Goal: Task Accomplishment & Management: Manage account settings

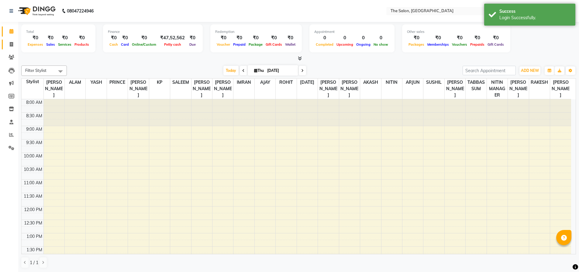
click at [10, 42] on icon at bounding box center [11, 44] width 3 height 5
select select "service"
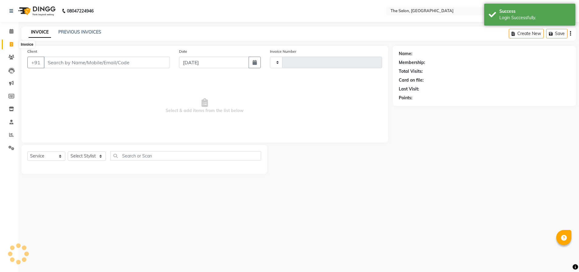
type input "1254"
select select "4245"
click at [50, 61] on input "Client" at bounding box center [107, 63] width 127 height 12
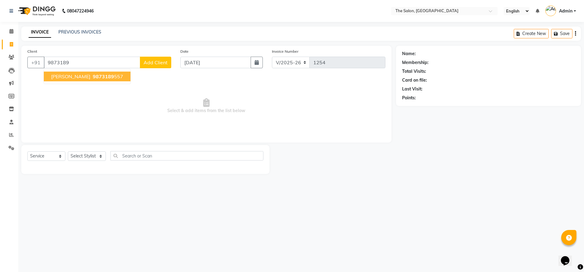
click at [93, 76] on ngb-highlight "9873189 557" at bounding box center [108, 76] width 32 height 6
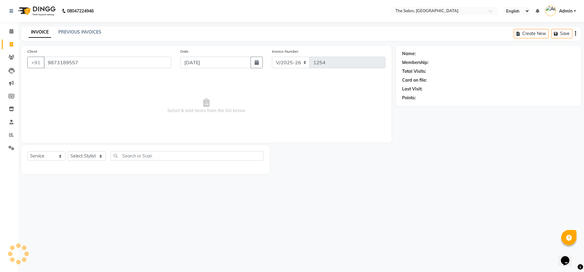
type input "9873189557"
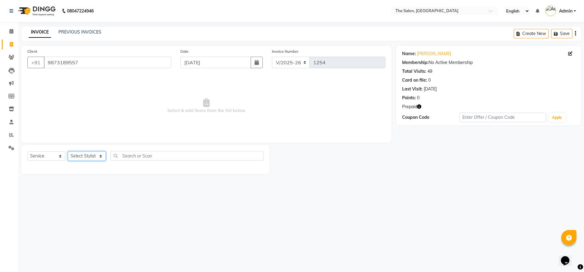
click at [101, 154] on select "Select Stylist [PERSON_NAME] [PERSON_NAME] AKASH [PERSON_NAME] ARJUN [PERSON_NA…" at bounding box center [87, 155] width 38 height 9
click at [45, 155] on select "Select Service Product Membership Package Voucher Prepaid Gift Card" at bounding box center [46, 155] width 38 height 9
select select "P"
click at [27, 151] on select "Select Service Product Membership Package Voucher Prepaid Gift Card" at bounding box center [46, 155] width 38 height 9
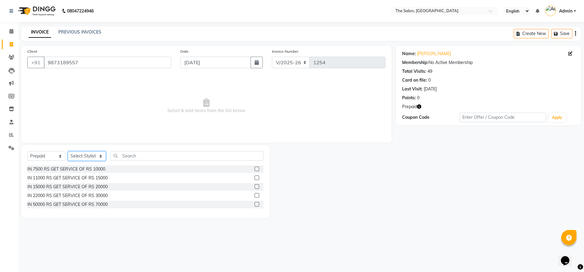
click at [81, 156] on select "Select Stylist [PERSON_NAME] [PERSON_NAME] AKASH [PERSON_NAME] ARJUN [PERSON_NA…" at bounding box center [87, 155] width 38 height 9
select select "22746"
click at [68, 151] on select "Select Stylist [PERSON_NAME] [PERSON_NAME] AKASH [PERSON_NAME] ARJUN [PERSON_NA…" at bounding box center [87, 155] width 38 height 9
click at [66, 193] on div "IN 22000 RS GET SERVICE OF RS 30000" at bounding box center [67, 195] width 80 height 6
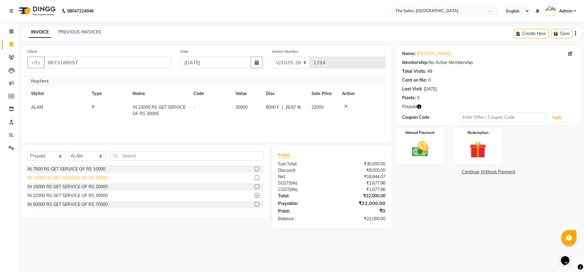
checkbox input "false"
click at [423, 152] on img at bounding box center [420, 149] width 28 height 20
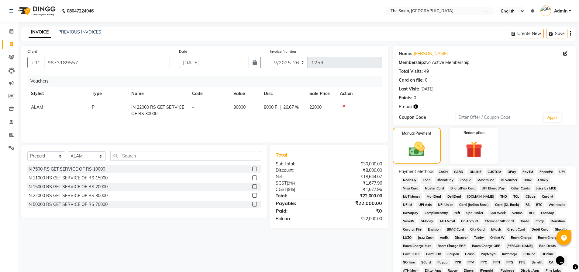
click at [478, 170] on span "ONLINE" at bounding box center [476, 171] width 16 height 7
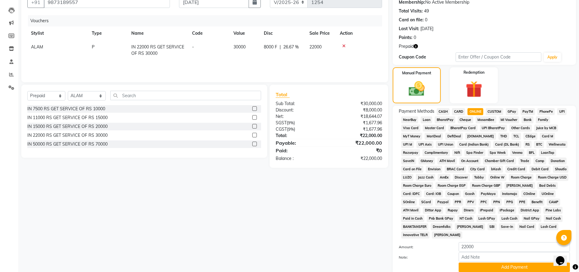
scroll to position [107, 0]
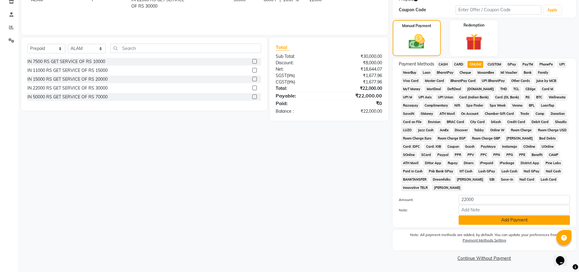
click at [515, 222] on button "Add Payment" at bounding box center [514, 219] width 111 height 9
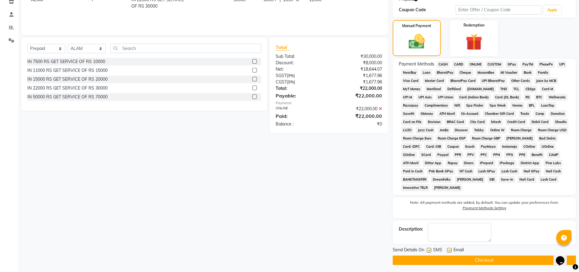
click at [491, 260] on button "Checkout" at bounding box center [484, 259] width 183 height 9
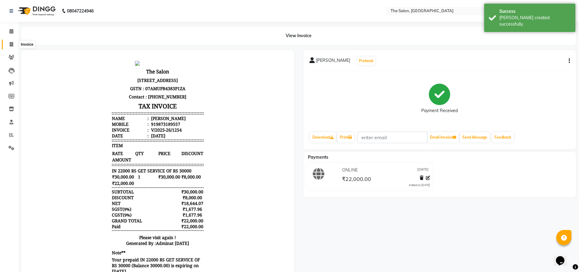
click at [12, 45] on icon at bounding box center [11, 44] width 3 height 5
select select "service"
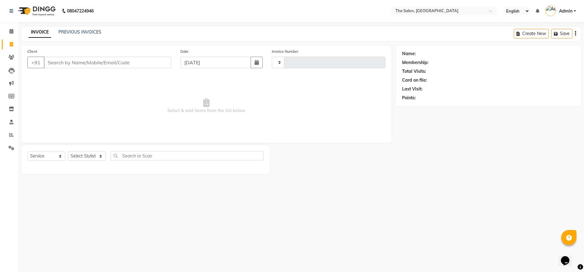
type input "1255"
select select "4245"
click at [53, 64] on input "Client" at bounding box center [107, 63] width 127 height 12
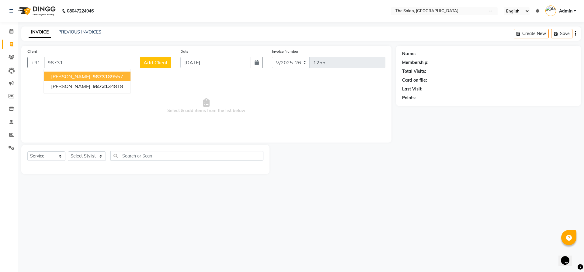
click at [57, 79] on span "[PERSON_NAME]" at bounding box center [70, 76] width 39 height 6
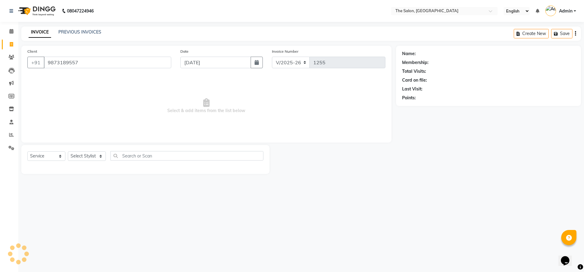
type input "9873189557"
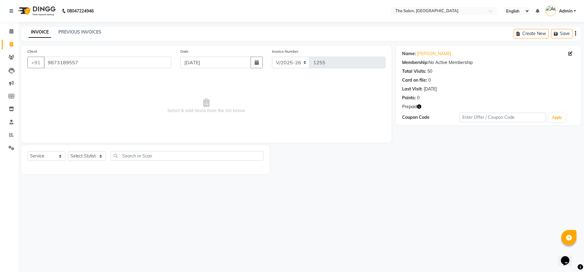
click at [419, 108] on icon "button" at bounding box center [419, 106] width 4 height 4
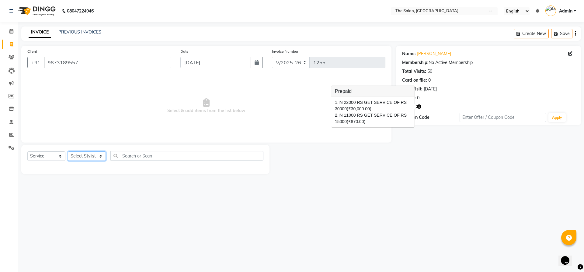
click at [81, 157] on select "Select Stylist [PERSON_NAME] [PERSON_NAME] AKASH [PERSON_NAME] ARJUN [PERSON_NA…" at bounding box center [87, 155] width 38 height 9
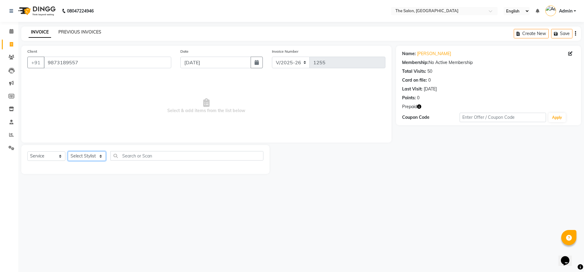
select select "22746"
click at [68, 151] on select "Select Stylist [PERSON_NAME] [PERSON_NAME] AKASH [PERSON_NAME] ARJUN [PERSON_NA…" at bounding box center [87, 155] width 38 height 9
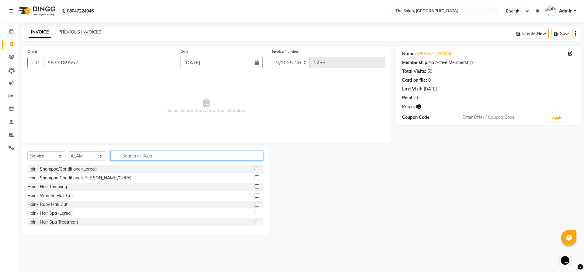
click at [133, 155] on input "text" at bounding box center [186, 155] width 153 height 9
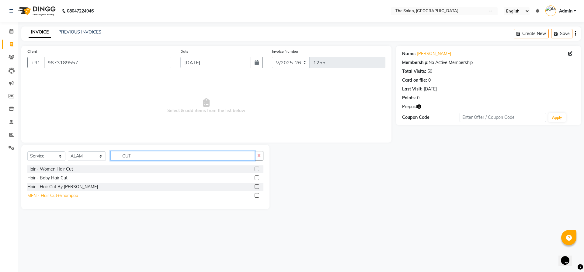
type input "CUT"
click at [61, 195] on div "MEN - Hair Cut+Shampoo" at bounding box center [52, 195] width 51 height 6
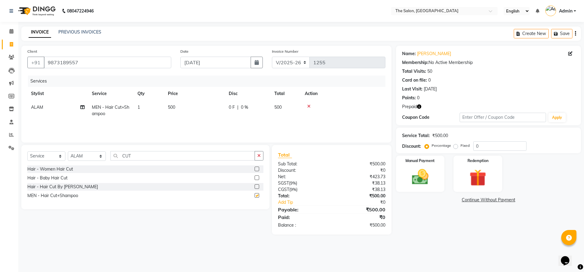
checkbox input "false"
click at [163, 153] on input "CUT" at bounding box center [182, 155] width 144 height 9
type input "C"
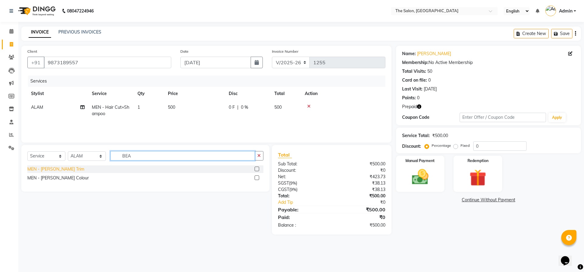
type input "BEA"
click at [48, 170] on div "MEN - [PERSON_NAME] Trim" at bounding box center [55, 169] width 57 height 6
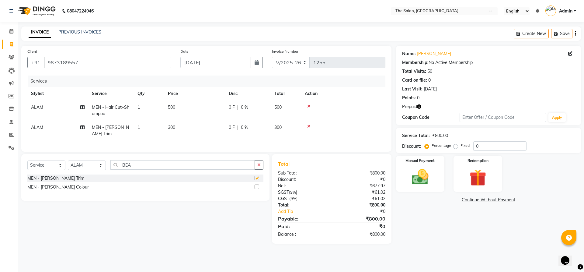
checkbox input "false"
click at [421, 108] on icon "button" at bounding box center [419, 106] width 4 height 4
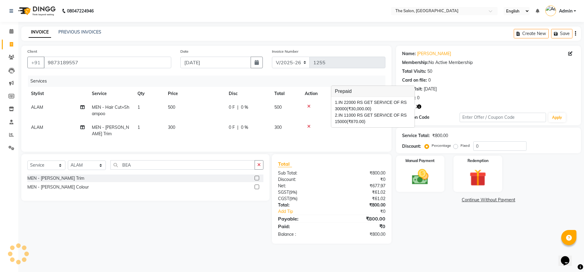
click at [180, 132] on td "300" at bounding box center [194, 130] width 61 height 20
select select "22746"
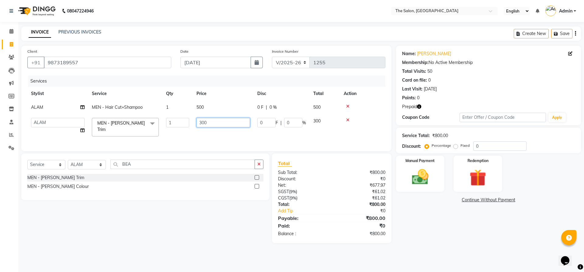
click at [207, 124] on input "300" at bounding box center [223, 122] width 54 height 9
type input "3"
type input "370"
click at [474, 223] on div "Name: [PERSON_NAME] Membership: No Active Membership Total Visits: 50 Card on f…" at bounding box center [490, 144] width 189 height 197
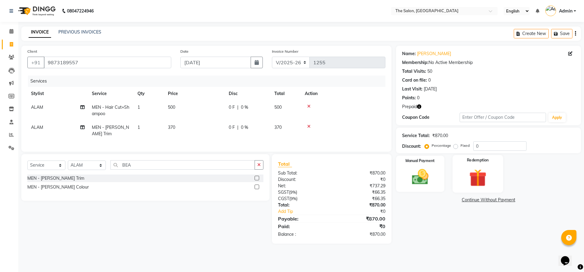
click at [487, 177] on img at bounding box center [477, 178] width 28 height 22
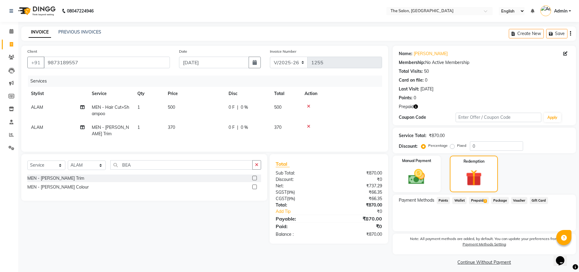
click at [478, 200] on span "Prepaid 2" at bounding box center [479, 200] width 20 height 7
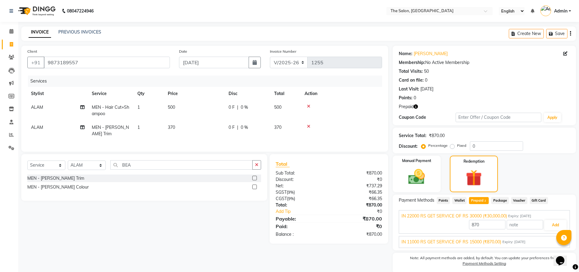
click at [476, 201] on span "Prepaid 2" at bounding box center [479, 200] width 20 height 7
click at [481, 241] on span "IN 11000 RS GET SERVICE OF RS 15000 (₹870.00)" at bounding box center [452, 241] width 100 height 6
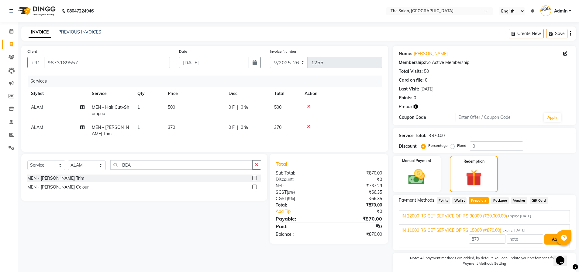
click at [548, 239] on button "Add" at bounding box center [556, 239] width 22 height 10
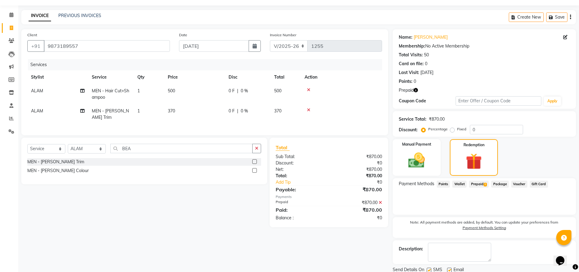
scroll to position [38, 0]
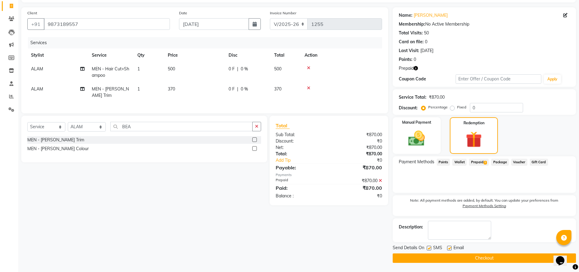
click at [484, 256] on button "Checkout" at bounding box center [484, 257] width 183 height 9
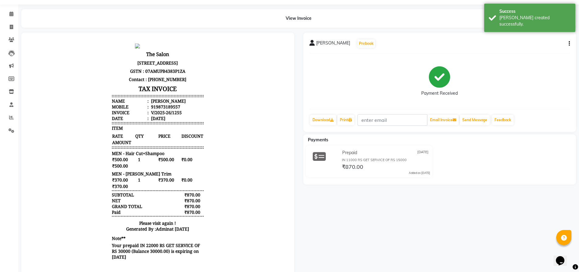
scroll to position [34, 0]
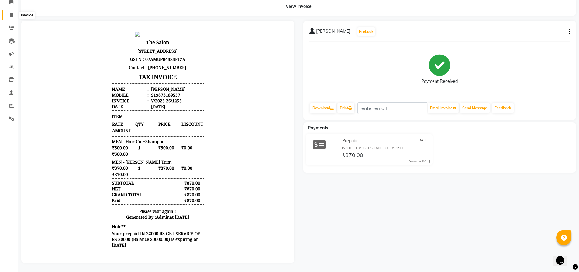
click at [12, 14] on span at bounding box center [11, 15] width 11 height 7
select select "service"
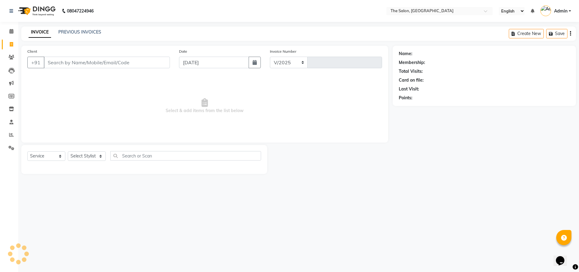
select select "4245"
type input "1256"
click at [61, 61] on input "Client" at bounding box center [107, 63] width 127 height 12
drag, startPoint x: 61, startPoint y: 61, endPoint x: 55, endPoint y: 58, distance: 6.3
click at [55, 58] on input "Client" at bounding box center [107, 63] width 127 height 12
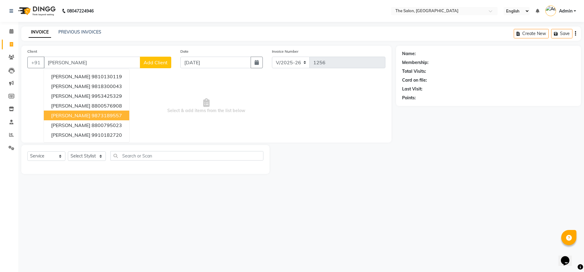
click at [97, 114] on ngb-highlight "9873189557" at bounding box center [107, 115] width 30 height 6
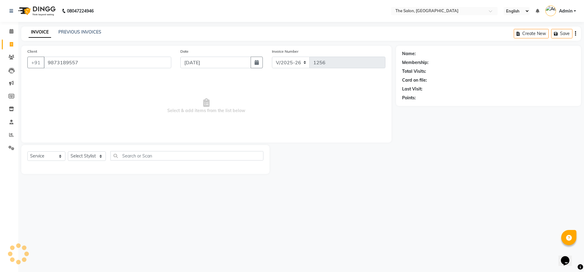
type input "9873189557"
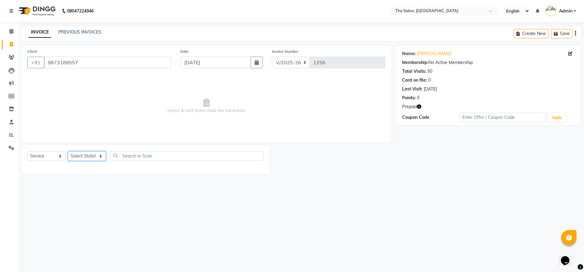
click at [99, 156] on select "Select Stylist [PERSON_NAME] [PERSON_NAME] AKASH [PERSON_NAME] ARJUN [PERSON_NA…" at bounding box center [87, 155] width 38 height 9
select select "22746"
click at [68, 151] on select "Select Stylist [PERSON_NAME] [PERSON_NAME] AKASH [PERSON_NAME] ARJUN [PERSON_NA…" at bounding box center [87, 155] width 38 height 9
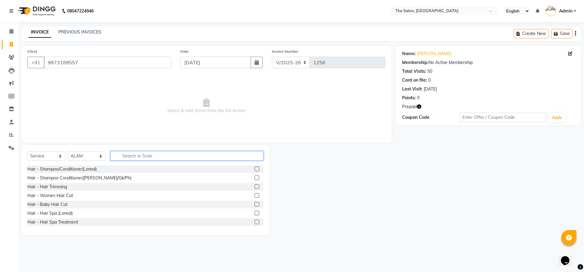
click at [132, 152] on input "text" at bounding box center [186, 155] width 153 height 9
type input "COLO"
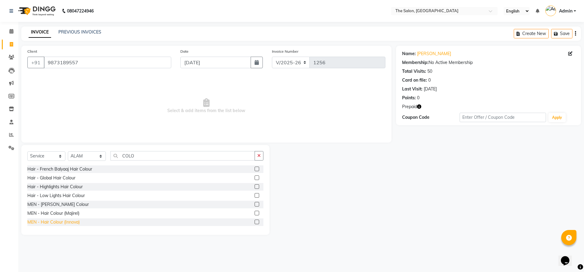
click at [60, 220] on div "MEN - Hair Colour (Innova)" at bounding box center [53, 222] width 52 height 6
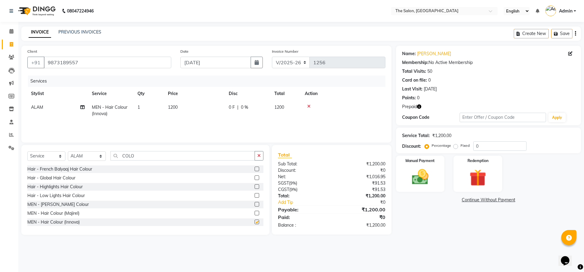
checkbox input "false"
click at [198, 108] on td "1200" at bounding box center [194, 110] width 61 height 20
select select "22746"
click at [221, 106] on input "1200" at bounding box center [223, 108] width 54 height 9
type input "1000"
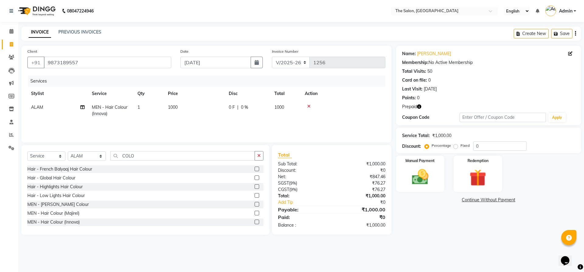
click at [485, 224] on div "Name: [PERSON_NAME] Membership: No Active Membership Total Visits: 50 Card on f…" at bounding box center [490, 140] width 189 height 189
click at [473, 169] on img at bounding box center [477, 178] width 28 height 22
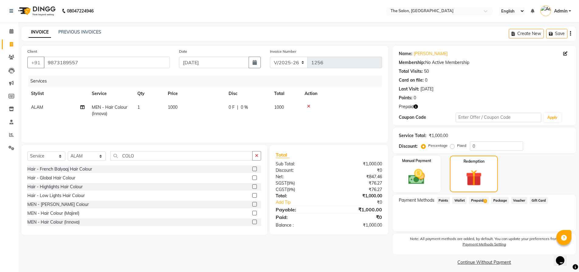
click at [479, 204] on div "Prepaid 1" at bounding box center [478, 201] width 22 height 8
click at [482, 202] on span "Prepaid 1" at bounding box center [479, 200] width 20 height 7
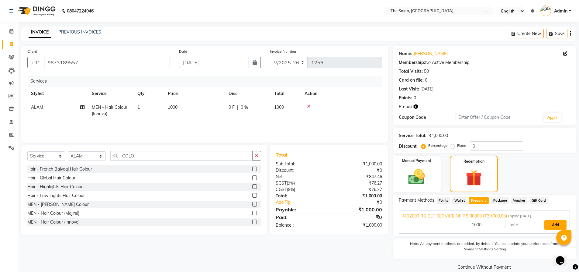
click at [548, 224] on button "Add" at bounding box center [556, 225] width 22 height 10
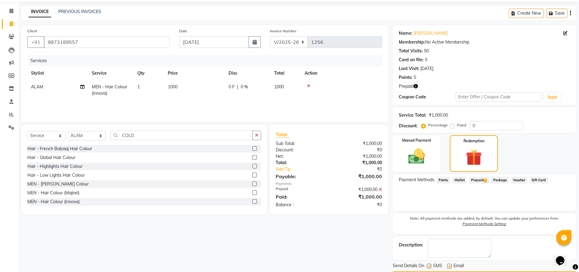
scroll to position [38, 0]
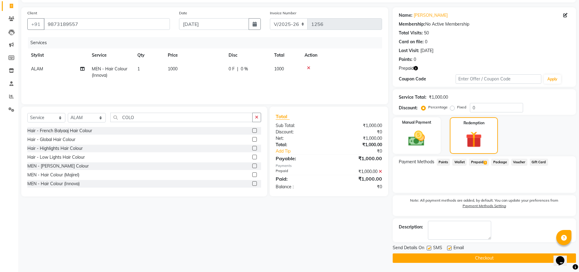
click at [474, 259] on button "Checkout" at bounding box center [484, 257] width 183 height 9
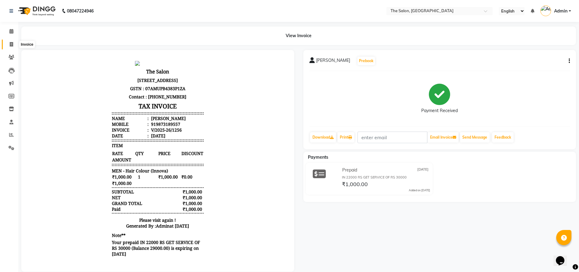
click at [10, 45] on icon at bounding box center [11, 44] width 3 height 5
select select "service"
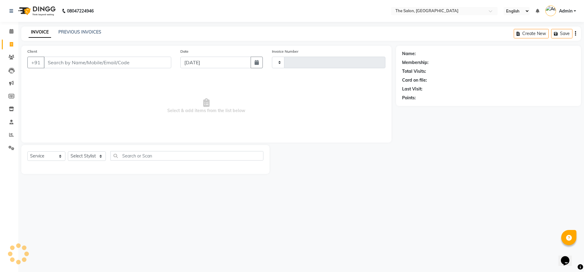
type input "1257"
select select "4245"
click at [61, 61] on input "Client" at bounding box center [107, 63] width 127 height 12
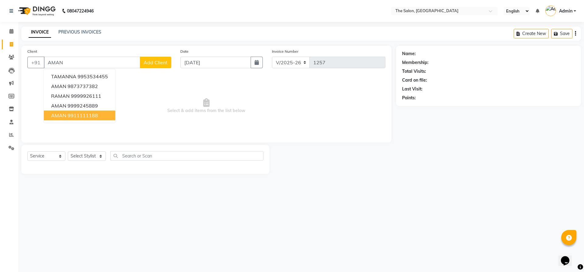
click at [100, 114] on button "AMAN 9911111188" at bounding box center [79, 115] width 71 height 10
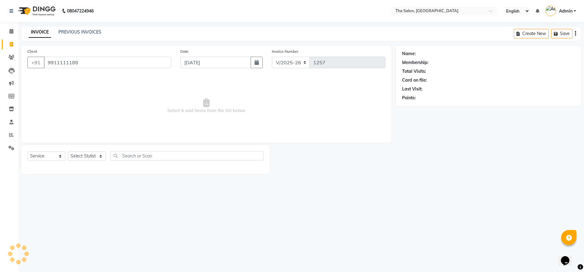
type input "9911111188"
drag, startPoint x: 98, startPoint y: 156, endPoint x: 92, endPoint y: 151, distance: 8.0
click at [98, 156] on select "Select Stylist [PERSON_NAME] [PERSON_NAME] AKASH [PERSON_NAME] ARJUN [PERSON_NA…" at bounding box center [87, 155] width 38 height 9
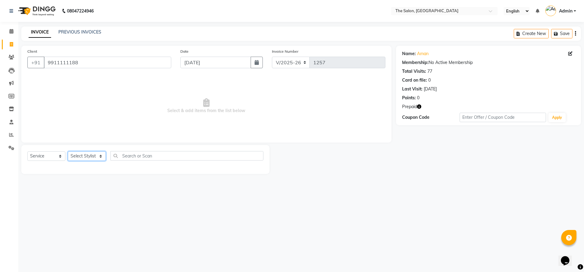
select select "22745"
click at [68, 151] on select "Select Stylist [PERSON_NAME] [PERSON_NAME] AKASH [PERSON_NAME] ARJUN [PERSON_NA…" at bounding box center [87, 155] width 38 height 9
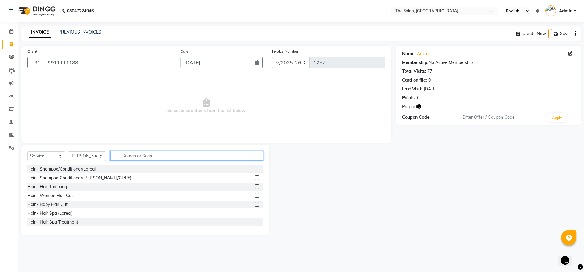
drag, startPoint x: 158, startPoint y: 154, endPoint x: 256, endPoint y: 167, distance: 99.1
click at [158, 154] on input "text" at bounding box center [186, 155] width 153 height 9
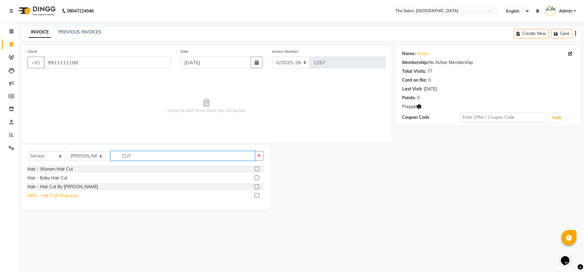
type input "CUT"
click at [61, 197] on div "MEN - Hair Cut+Shampoo" at bounding box center [52, 195] width 51 height 6
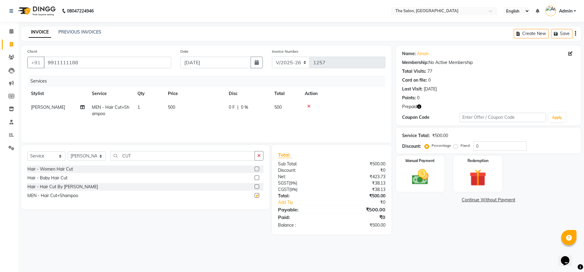
checkbox input "false"
click at [176, 156] on input "CUT" at bounding box center [182, 155] width 144 height 9
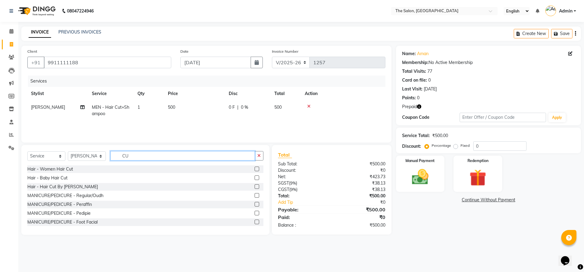
type input "C"
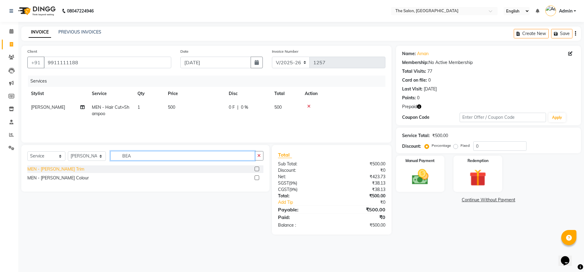
type input "BEA"
click at [44, 167] on div "MEN - [PERSON_NAME] Trim" at bounding box center [55, 169] width 57 height 6
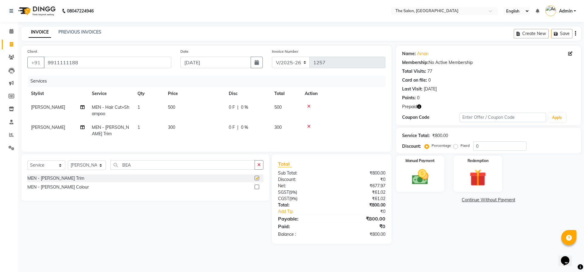
checkbox input "false"
click at [142, 164] on input "BEA" at bounding box center [182, 164] width 144 height 9
type input "B"
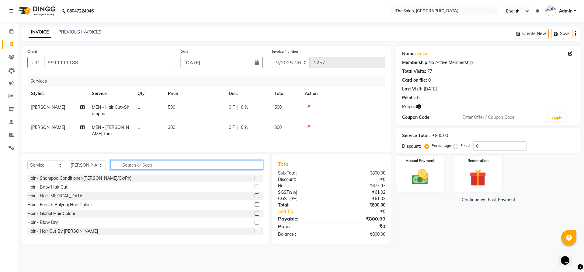
type input "C"
type input "[PERSON_NAME]"
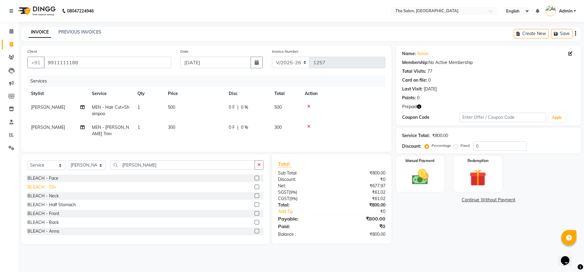
click at [34, 185] on div "BLEACH - 03+" at bounding box center [41, 187] width 29 height 6
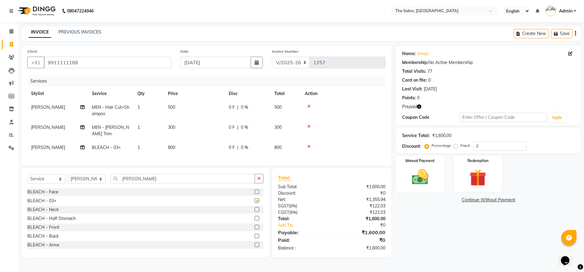
checkbox input "false"
click at [190, 141] on td "800" at bounding box center [194, 148] width 61 height 14
select select "22745"
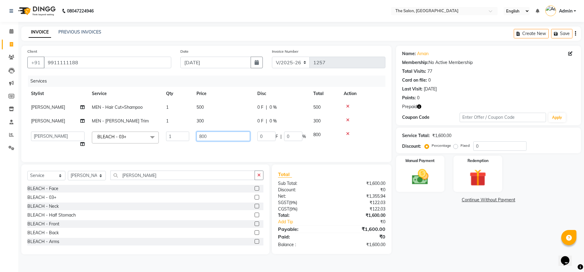
click at [219, 138] on input "800" at bounding box center [223, 135] width 54 height 9
type input "8"
type input "700"
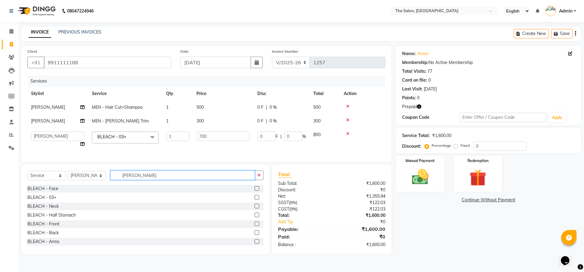
click at [148, 179] on input "[PERSON_NAME]" at bounding box center [182, 174] width 144 height 9
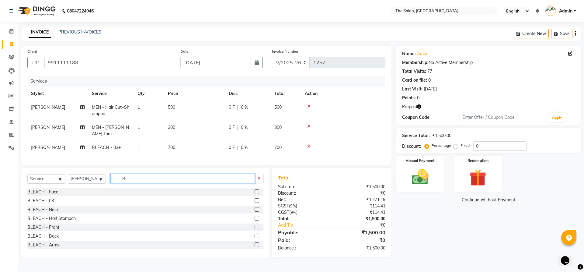
type input "B"
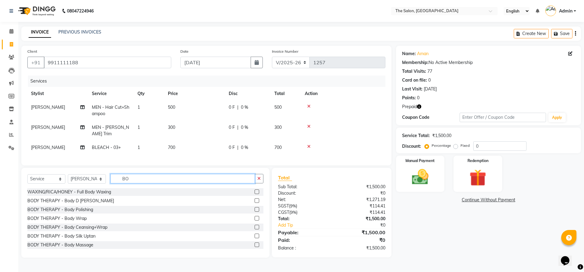
type input "B"
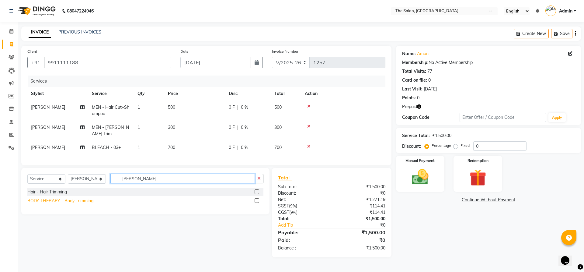
type input "[PERSON_NAME]"
click at [63, 199] on div "BODY THERAPY - Body Trimming" at bounding box center [60, 200] width 66 height 6
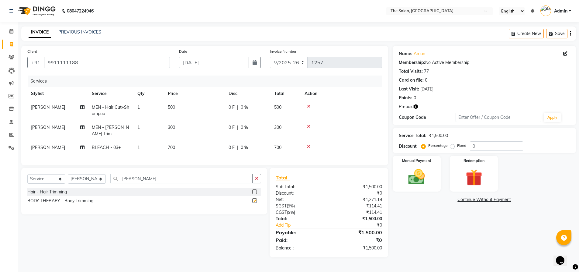
checkbox input "false"
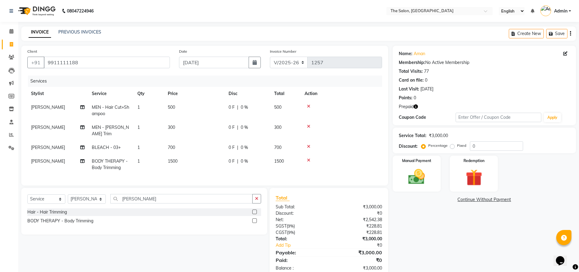
click at [189, 154] on td "1500" at bounding box center [194, 164] width 61 height 20
select select "22745"
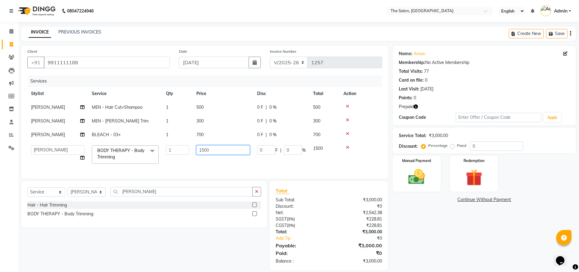
click at [217, 148] on input "1500" at bounding box center [223, 149] width 54 height 9
type input "1"
type input "500"
click at [536, 266] on div "Name: Aman Membership: No Active Membership Total Visits: 77 Card on file: 0 La…" at bounding box center [487, 158] width 188 height 224
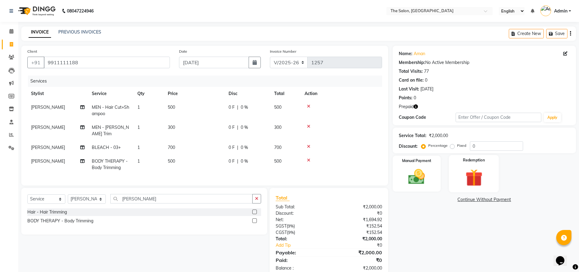
click at [477, 176] on img at bounding box center [474, 178] width 28 height 22
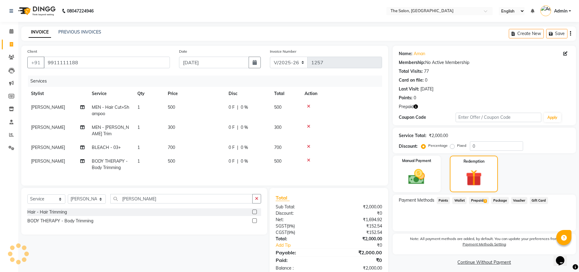
click at [480, 200] on span "Prepaid 3" at bounding box center [479, 200] width 20 height 7
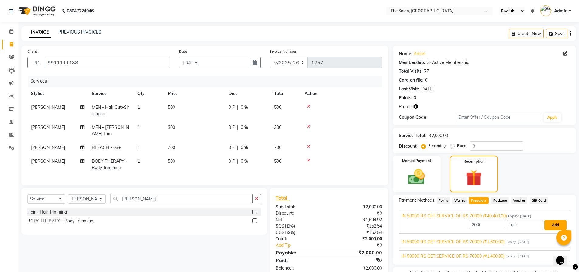
click at [551, 225] on button "Add" at bounding box center [556, 225] width 22 height 10
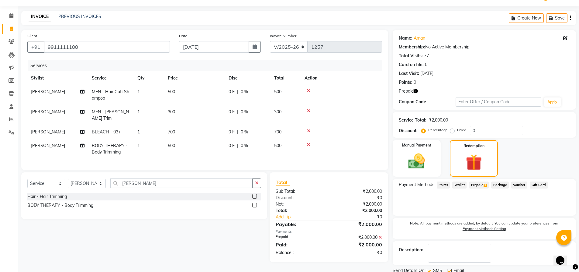
scroll to position [38, 0]
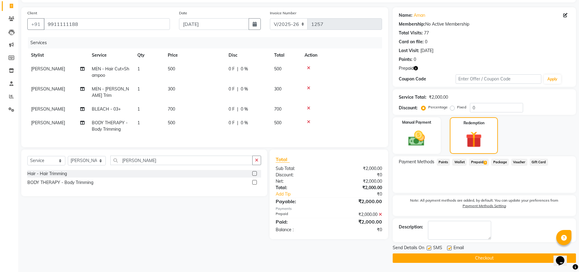
click at [470, 256] on button "Checkout" at bounding box center [484, 257] width 183 height 9
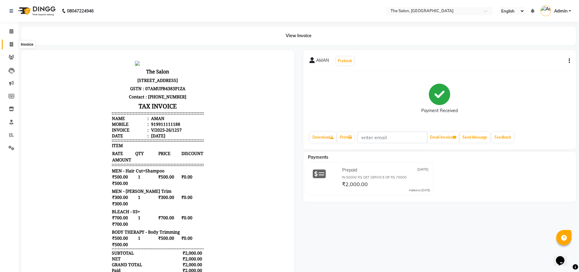
drag, startPoint x: 12, startPoint y: 43, endPoint x: 34, endPoint y: 48, distance: 22.2
click at [12, 43] on icon at bounding box center [11, 44] width 3 height 5
select select "service"
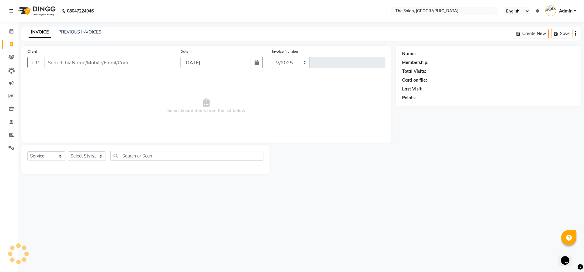
select select "4245"
type input "1258"
type input "R"
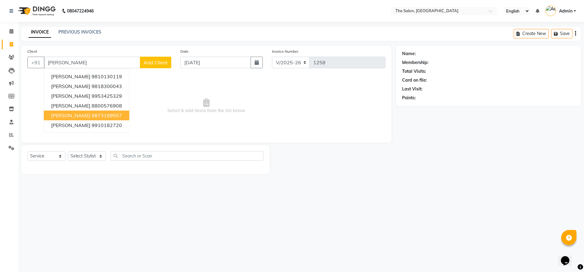
click at [92, 117] on ngb-highlight "9873189557" at bounding box center [107, 115] width 30 height 6
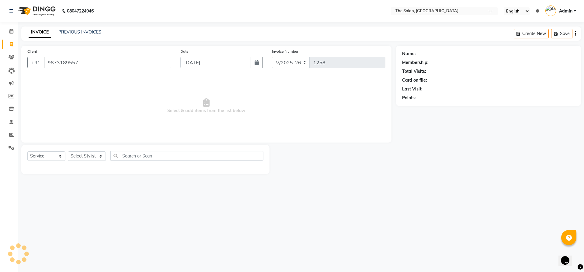
type input "9873189557"
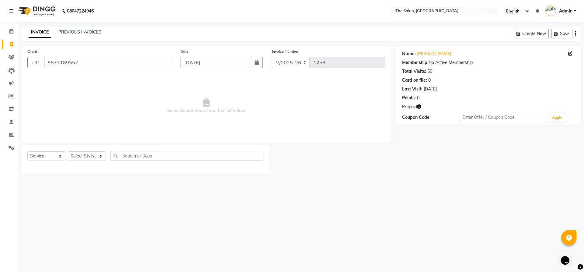
click at [418, 106] on icon "button" at bounding box center [419, 106] width 4 height 4
drag, startPoint x: 14, startPoint y: 43, endPoint x: 318, endPoint y: 25, distance: 304.0
click at [14, 43] on span at bounding box center [11, 44] width 11 height 7
select select "service"
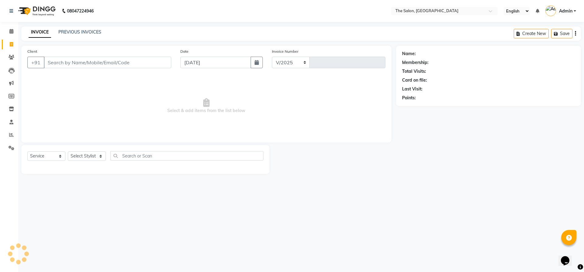
select select "4245"
type input "1258"
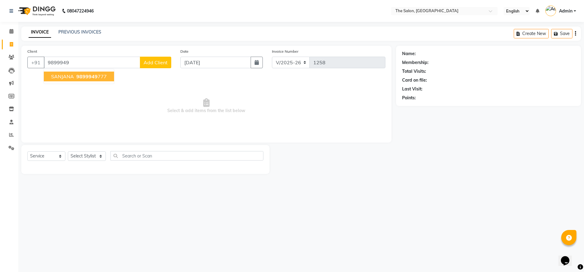
click at [99, 78] on ngb-highlight "9899949 777" at bounding box center [91, 76] width 32 height 6
type input "9899949777"
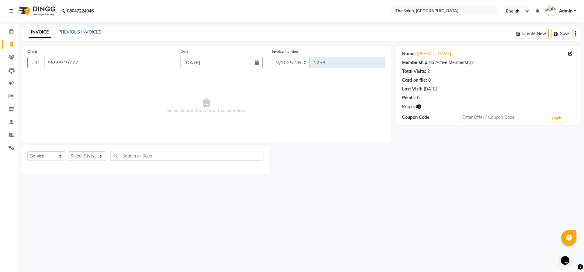
click at [418, 107] on icon "button" at bounding box center [419, 106] width 4 height 4
click at [99, 156] on select "Select Stylist [PERSON_NAME] [PERSON_NAME] AKASH [PERSON_NAME] ARJUN [PERSON_NA…" at bounding box center [87, 155] width 38 height 9
select select "22746"
click at [68, 151] on select "Select Stylist [PERSON_NAME] [PERSON_NAME] AKASH [PERSON_NAME] ARJUN [PERSON_NA…" at bounding box center [87, 155] width 38 height 9
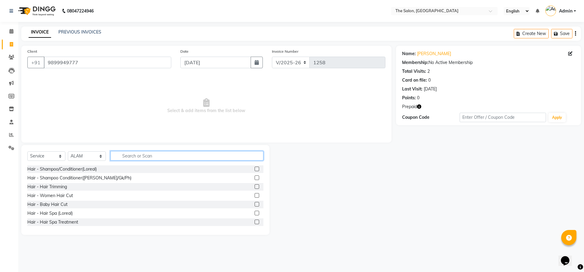
click at [145, 154] on input "text" at bounding box center [186, 155] width 153 height 9
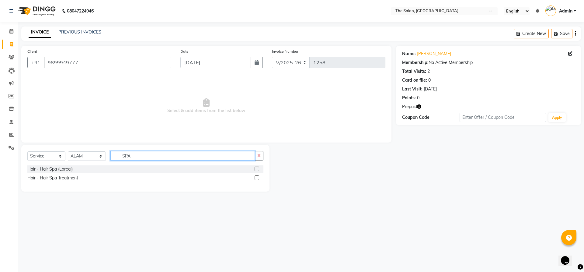
type input "SPA"
click at [259, 178] on label at bounding box center [257, 177] width 5 height 5
click at [259, 178] on input "checkbox" at bounding box center [257, 178] width 4 height 4
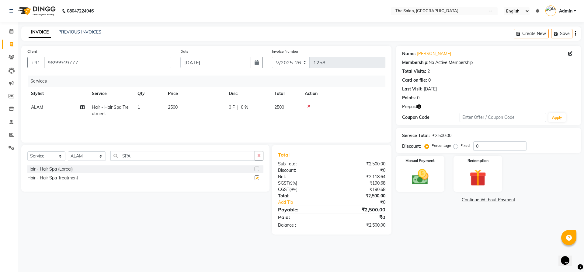
checkbox input "false"
click at [173, 106] on span "2500" at bounding box center [173, 106] width 10 height 5
select select "22746"
click at [209, 107] on input "2500" at bounding box center [223, 108] width 54 height 9
type input "2200"
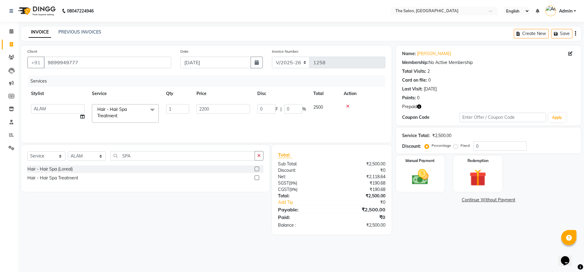
click at [221, 121] on div "Services Stylist Service Qty Price Disc Total Action [PERSON_NAME] [PERSON_NAME…" at bounding box center [206, 105] width 358 height 61
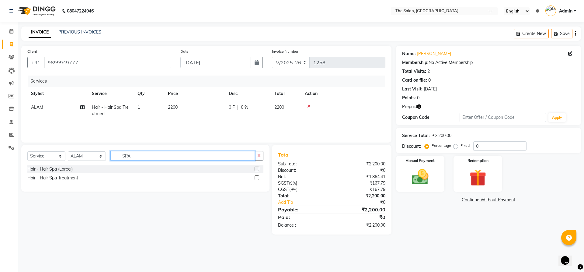
drag, startPoint x: 138, startPoint y: 155, endPoint x: 74, endPoint y: 150, distance: 64.4
click at [74, 150] on div "Select Service Product Membership Package Voucher Prepaid Gift Card Select Styl…" at bounding box center [145, 168] width 248 height 47
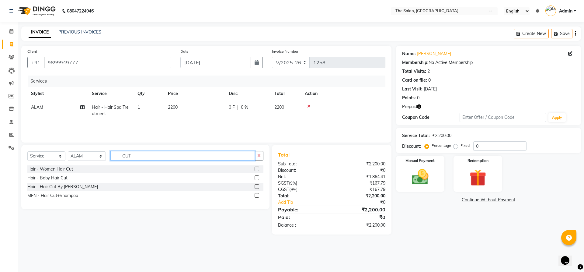
type input "CUT"
click at [259, 168] on label at bounding box center [257, 168] width 5 height 5
click at [259, 168] on input "checkbox" at bounding box center [257, 169] width 4 height 4
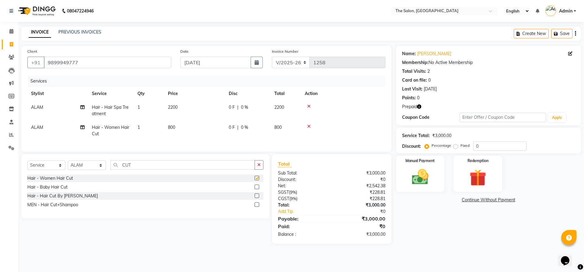
checkbox input "false"
click at [183, 125] on td "800" at bounding box center [194, 130] width 61 height 20
select select "22746"
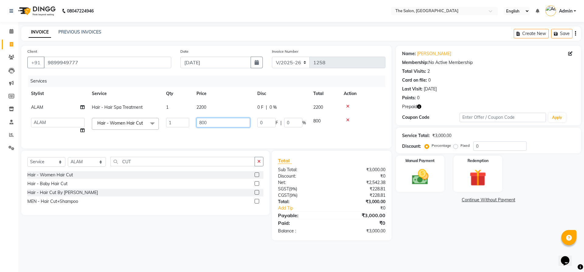
drag, startPoint x: 217, startPoint y: 125, endPoint x: 177, endPoint y: 120, distance: 39.8
click at [177, 120] on tr "[PERSON_NAME] [PERSON_NAME] AKASH [PERSON_NAME] [PERSON_NAME] [PERSON_NAME] KP …" at bounding box center [206, 125] width 358 height 23
type input "1000"
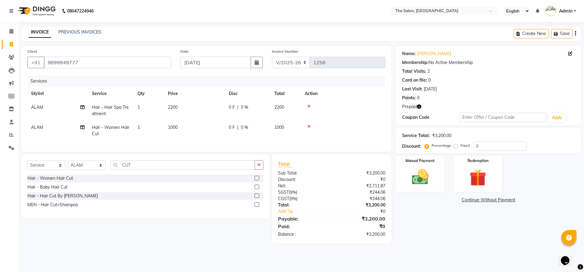
click at [192, 138] on div "Services Stylist Service Qty Price Disc Total Action ALAM Hair - Hair Spa Treat…" at bounding box center [206, 110] width 358 height 70
click at [489, 167] on img at bounding box center [477, 178] width 28 height 22
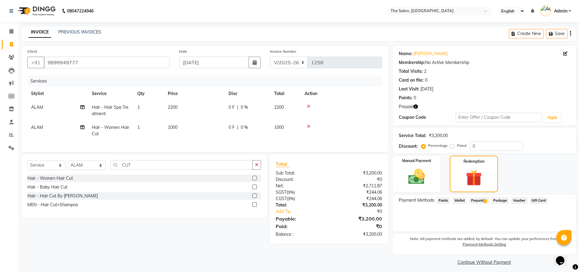
click at [477, 200] on span "Prepaid 1" at bounding box center [479, 200] width 20 height 7
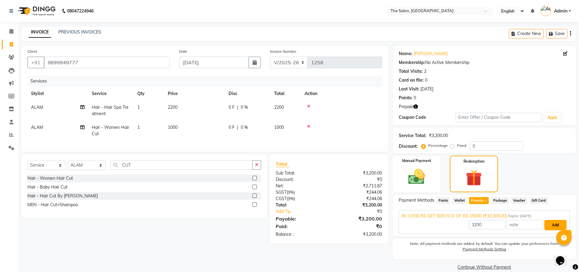
click at [550, 221] on button "Add" at bounding box center [556, 225] width 22 height 10
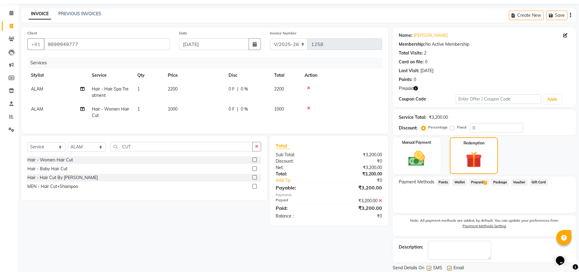
scroll to position [38, 0]
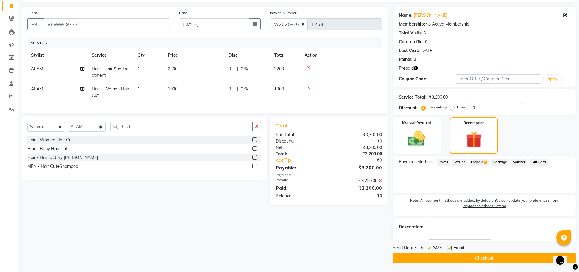
click at [490, 255] on button "Checkout" at bounding box center [484, 257] width 183 height 9
